Goal: Task Accomplishment & Management: Use online tool/utility

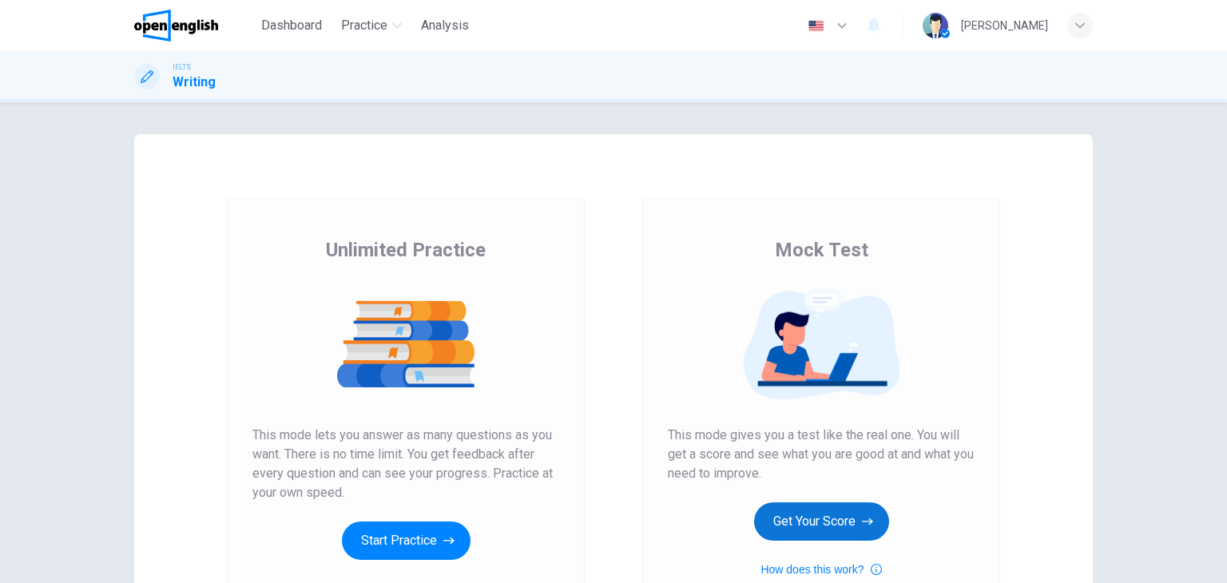
click at [818, 515] on button "Get Your Score" at bounding box center [821, 521] width 135 height 38
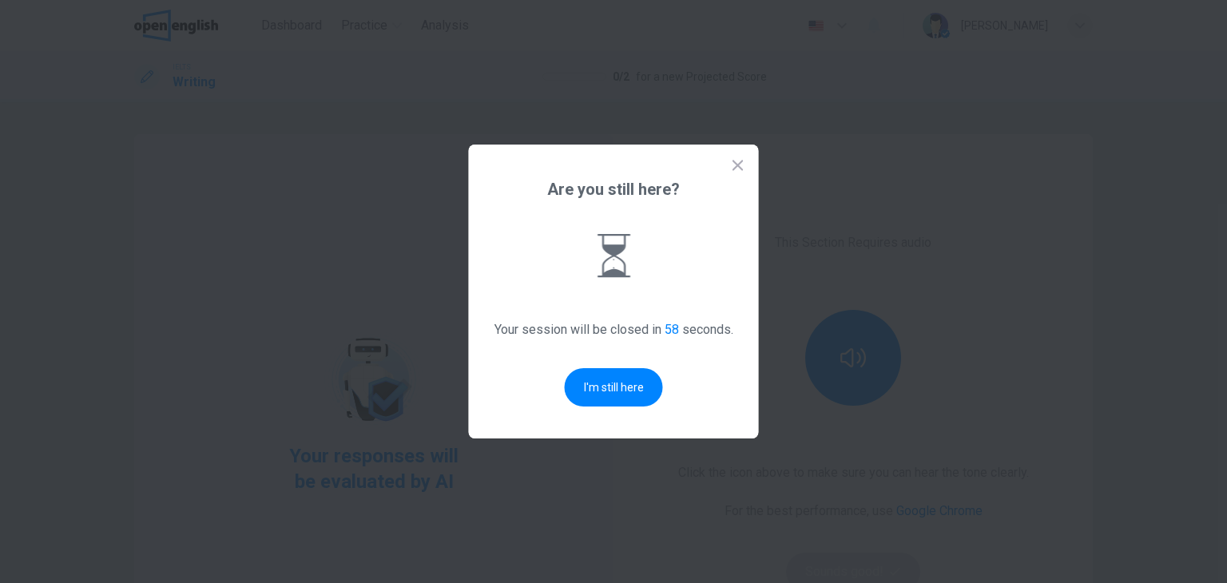
click at [623, 382] on button "I'm still here" at bounding box center [614, 387] width 98 height 38
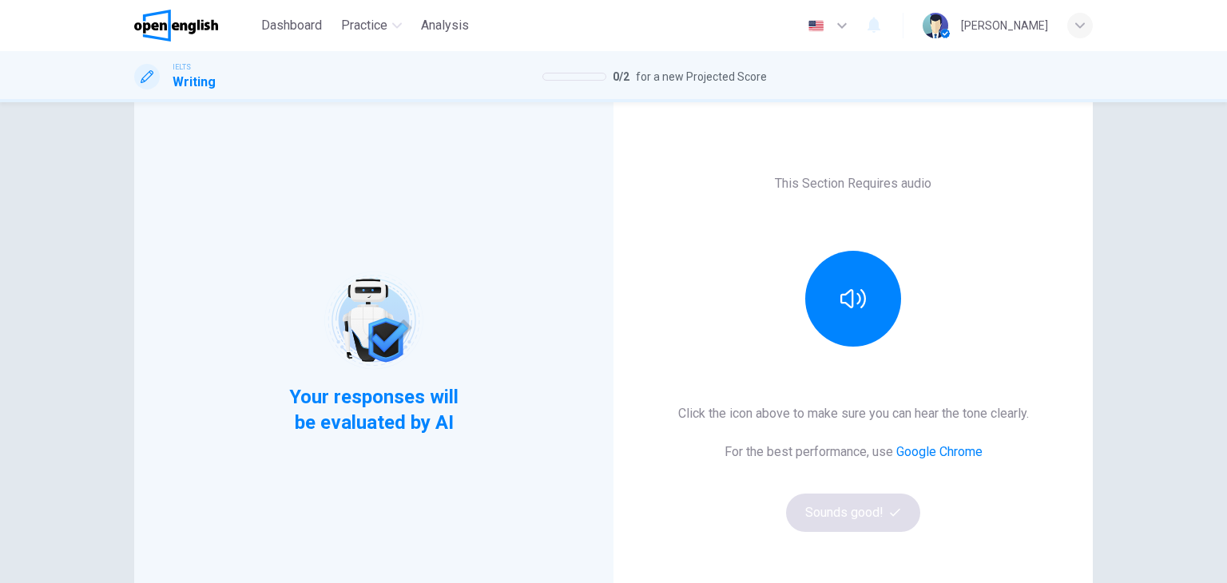
scroll to position [160, 0]
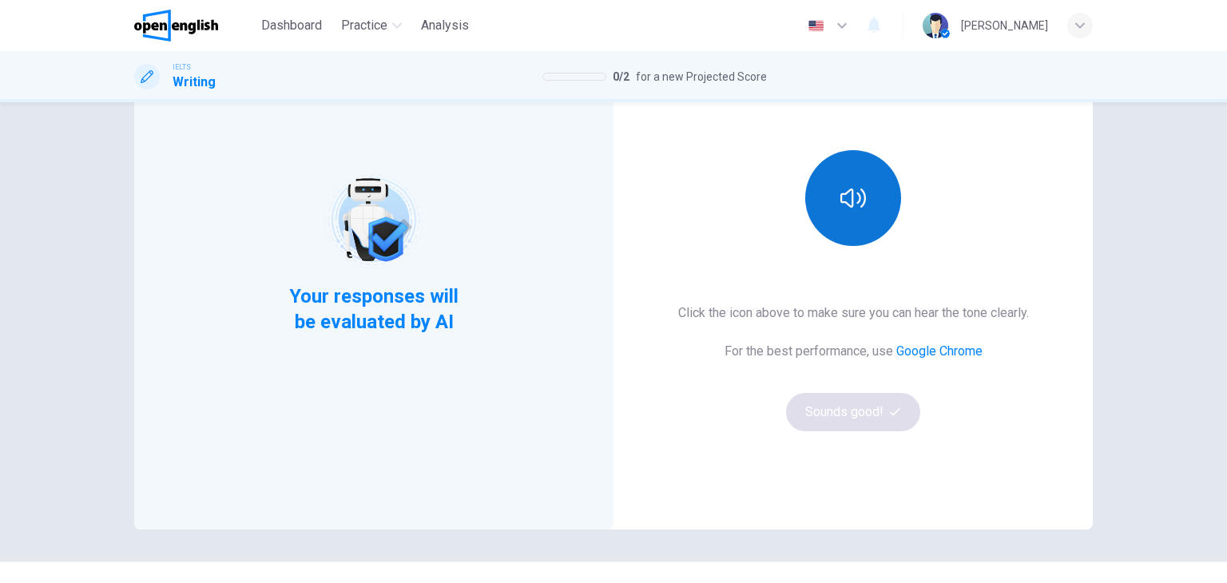
click at [859, 210] on icon "button" at bounding box center [853, 198] width 26 height 26
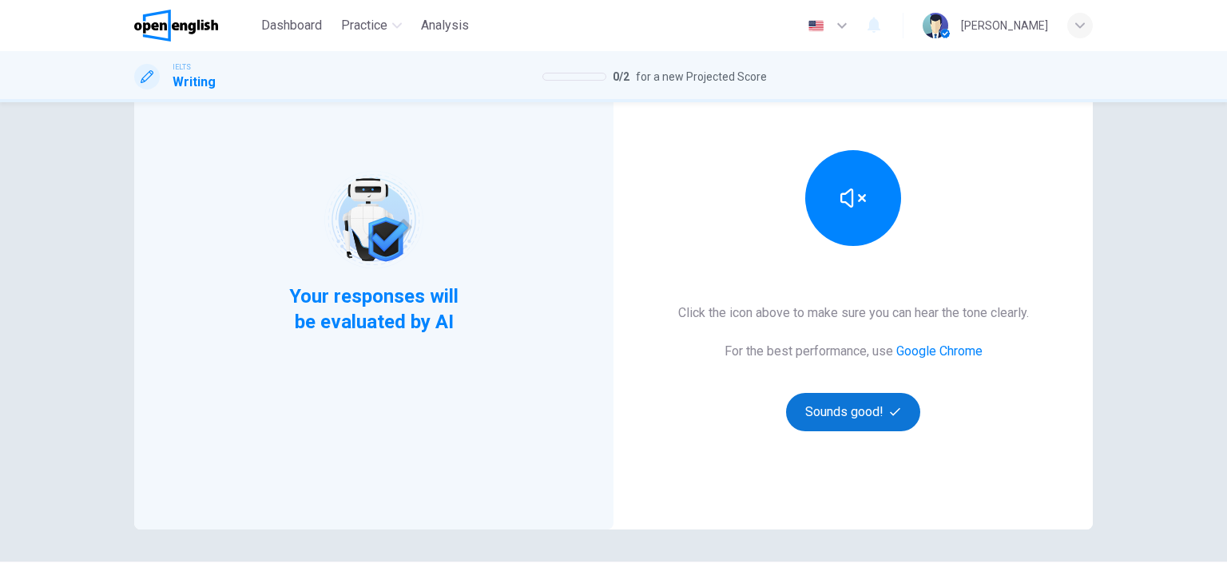
click at [855, 409] on button "Sounds good!" at bounding box center [853, 412] width 134 height 38
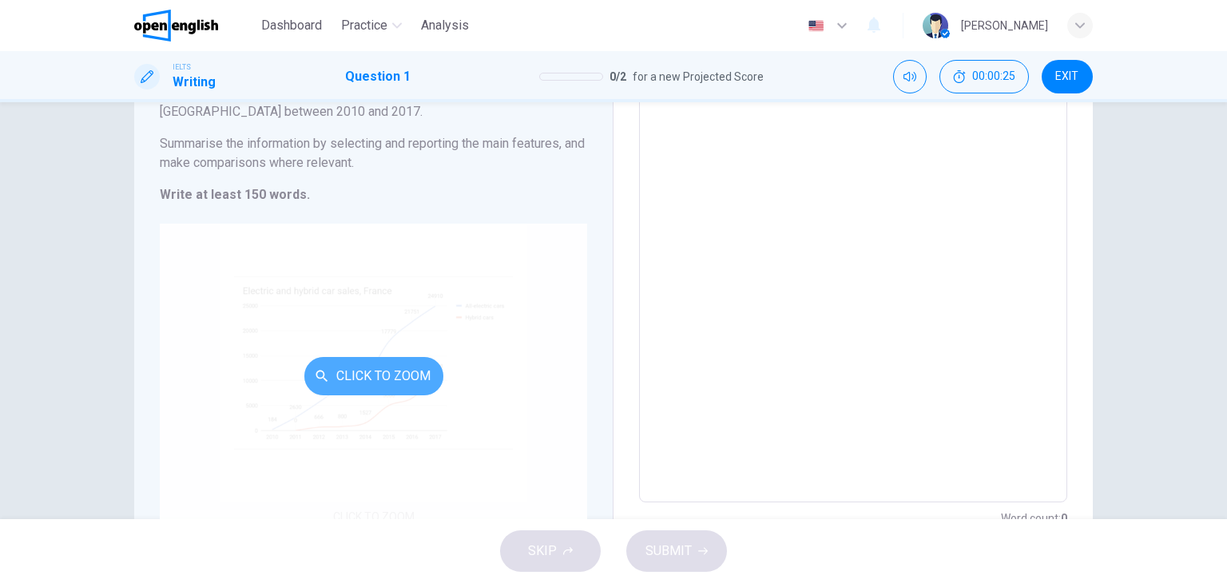
click at [392, 382] on button "Click to Zoom" at bounding box center [373, 376] width 139 height 38
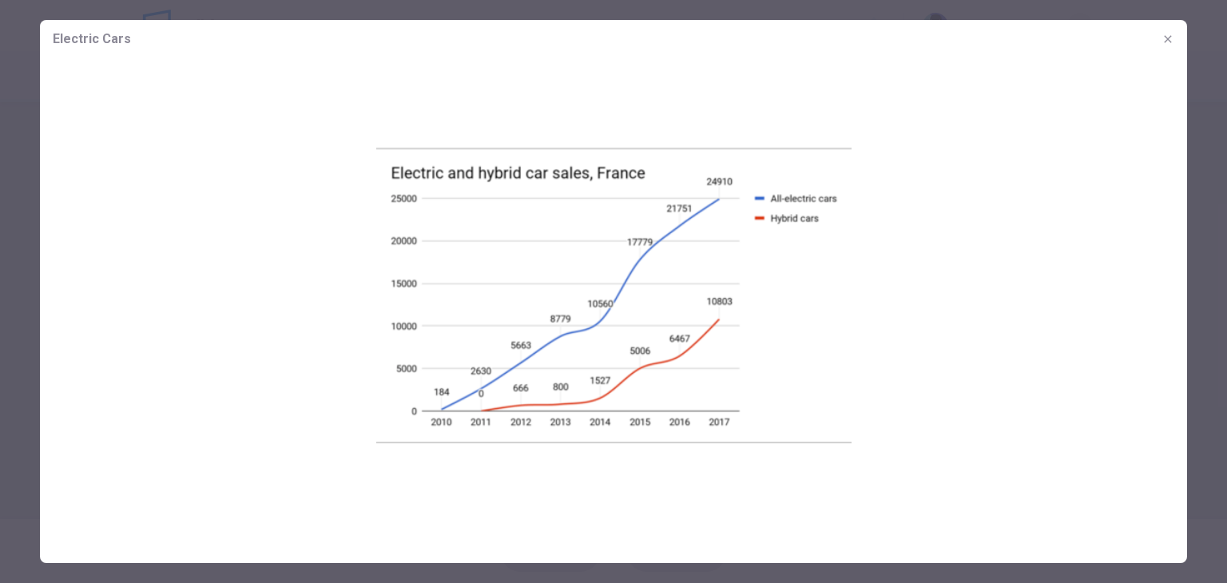
click at [1172, 39] on icon "button" at bounding box center [1167, 39] width 13 height 13
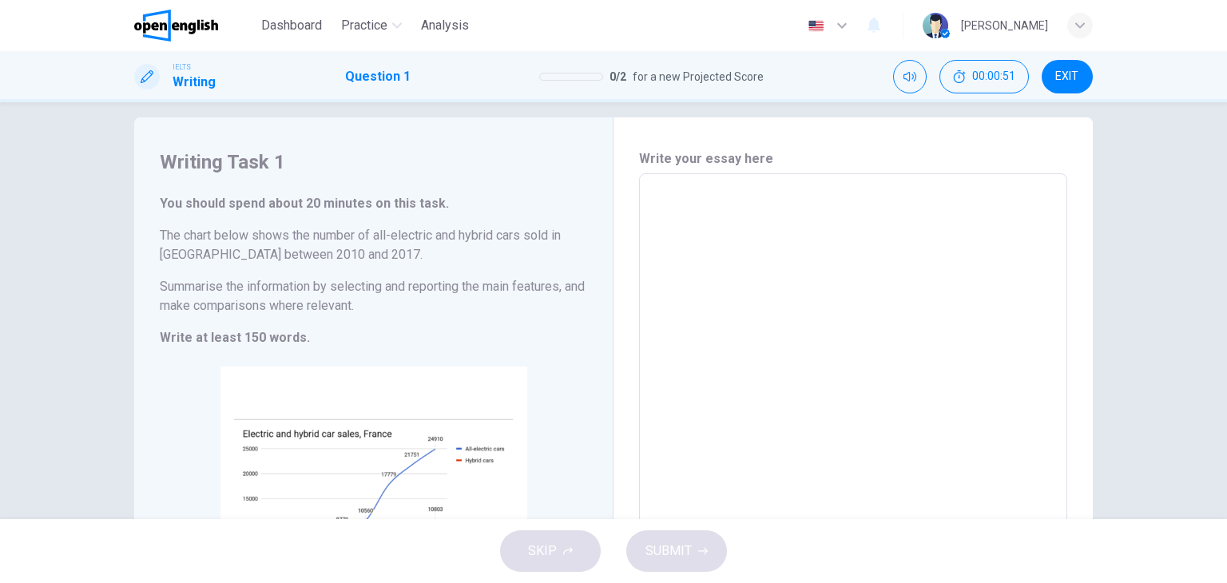
scroll to position [0, 0]
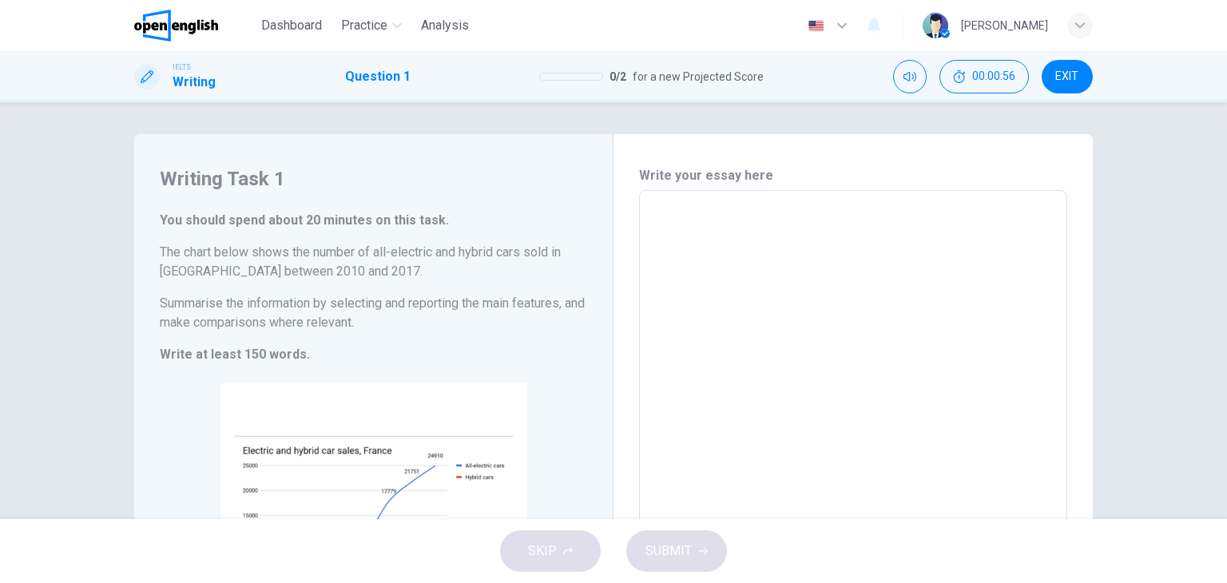
click at [765, 222] on textarea at bounding box center [853, 427] width 406 height 446
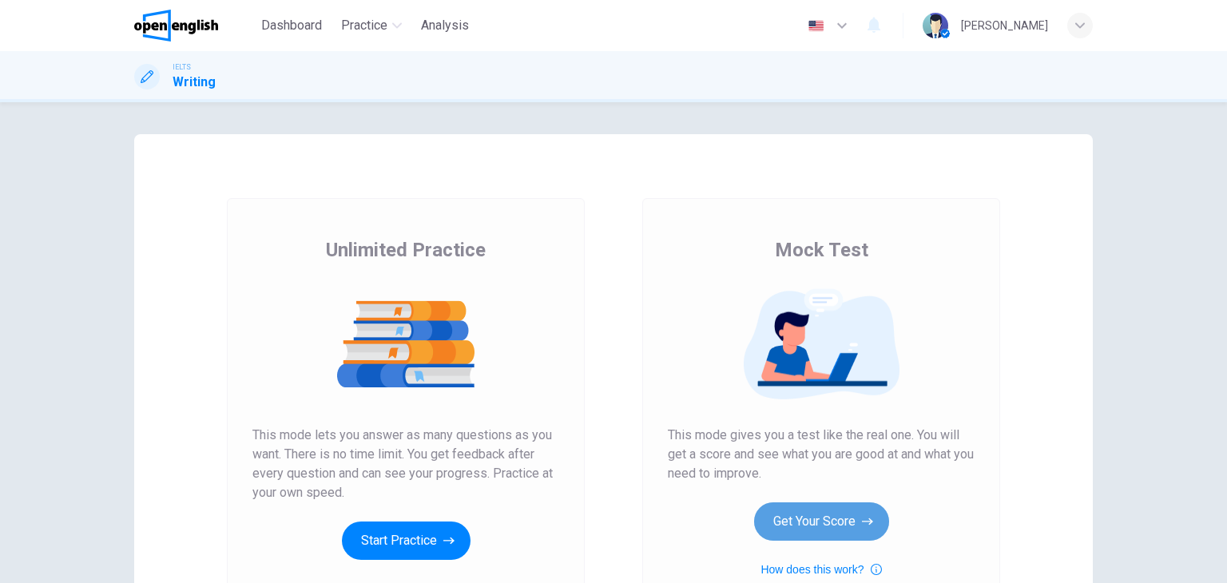
click at [789, 517] on button "Get Your Score" at bounding box center [821, 521] width 135 height 38
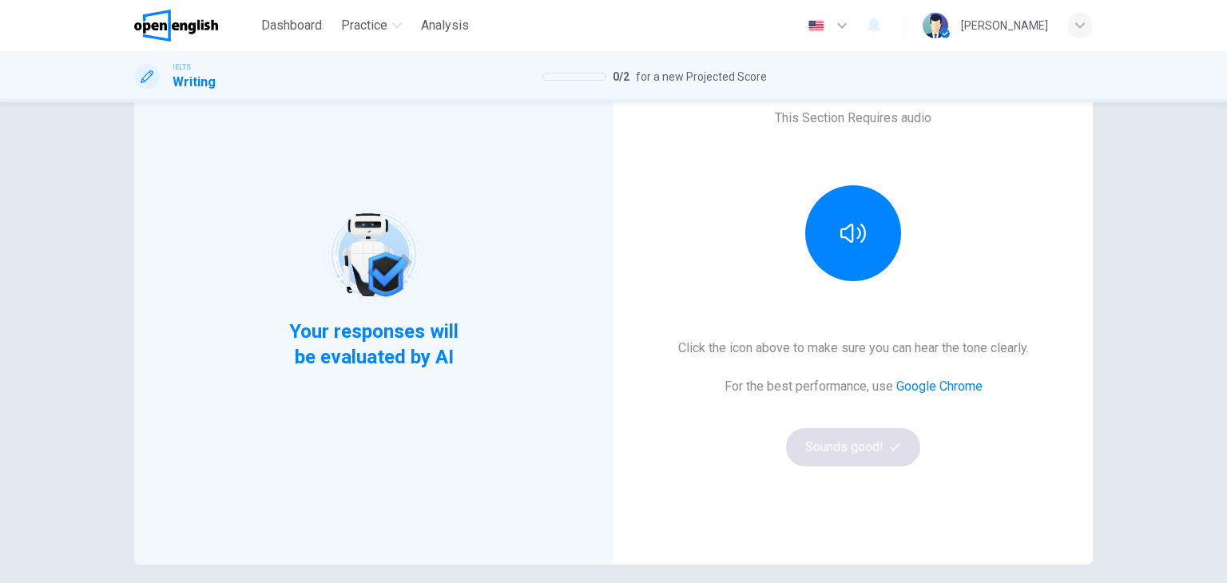
scroll to position [125, 0]
click at [872, 258] on button "button" at bounding box center [853, 233] width 96 height 96
click at [858, 459] on button "Sounds good!" at bounding box center [853, 447] width 134 height 38
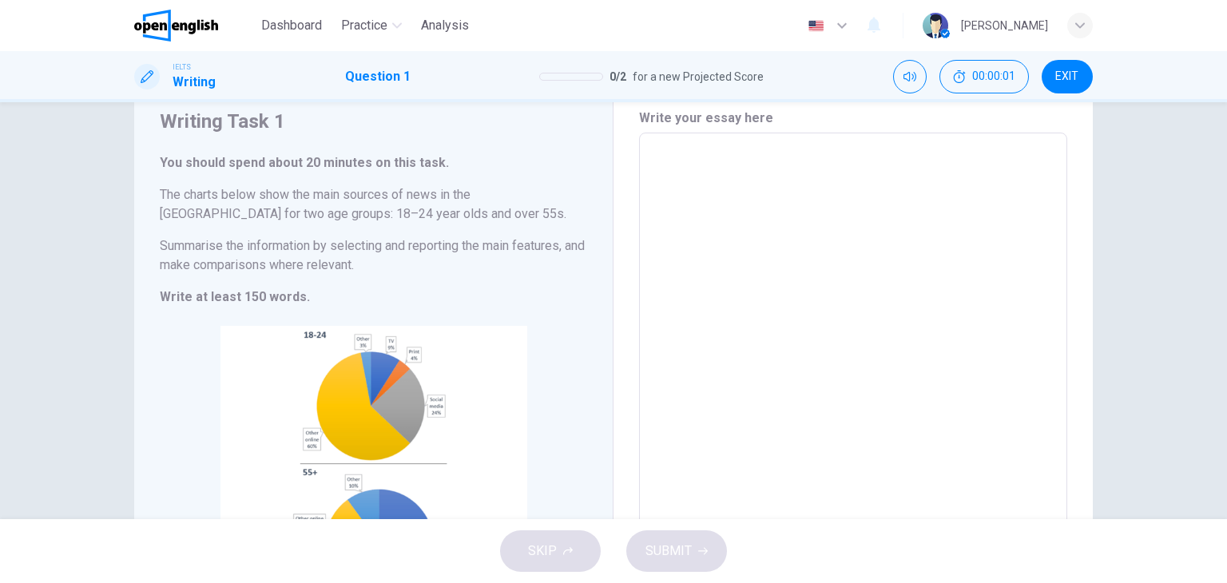
scroll to position [57, 0]
click at [814, 247] on textarea at bounding box center [853, 370] width 406 height 446
type textarea "*****"
